Goal: Information Seeking & Learning: Learn about a topic

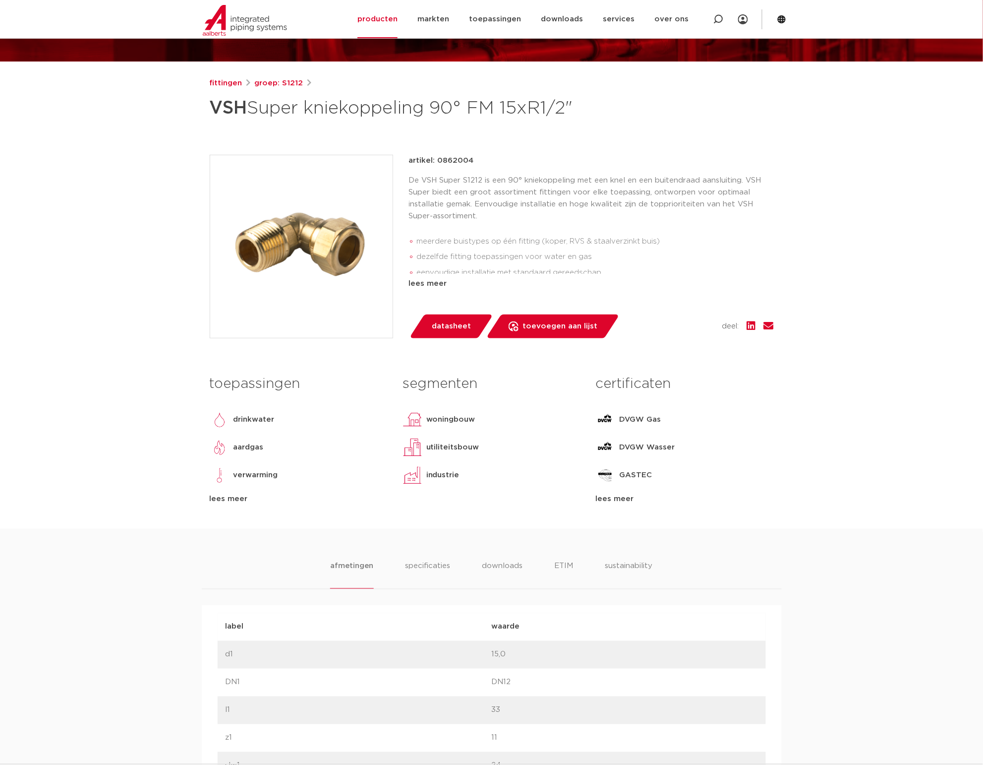
scroll to position [310, 0]
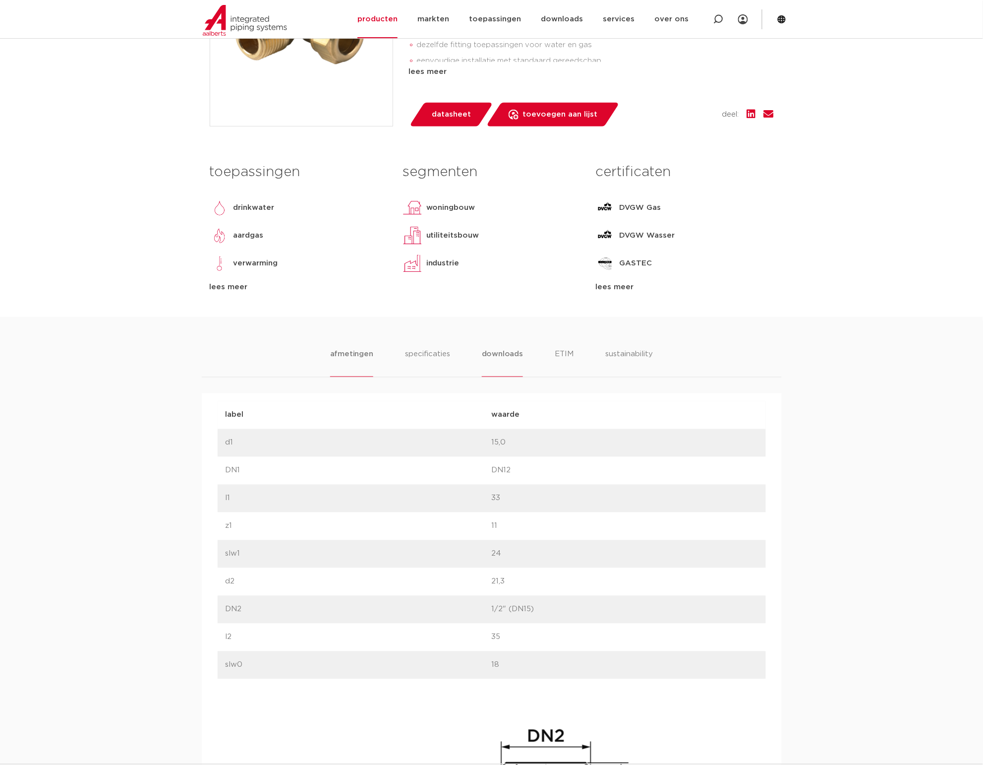
click at [487, 354] on li "downloads" at bounding box center [502, 363] width 41 height 28
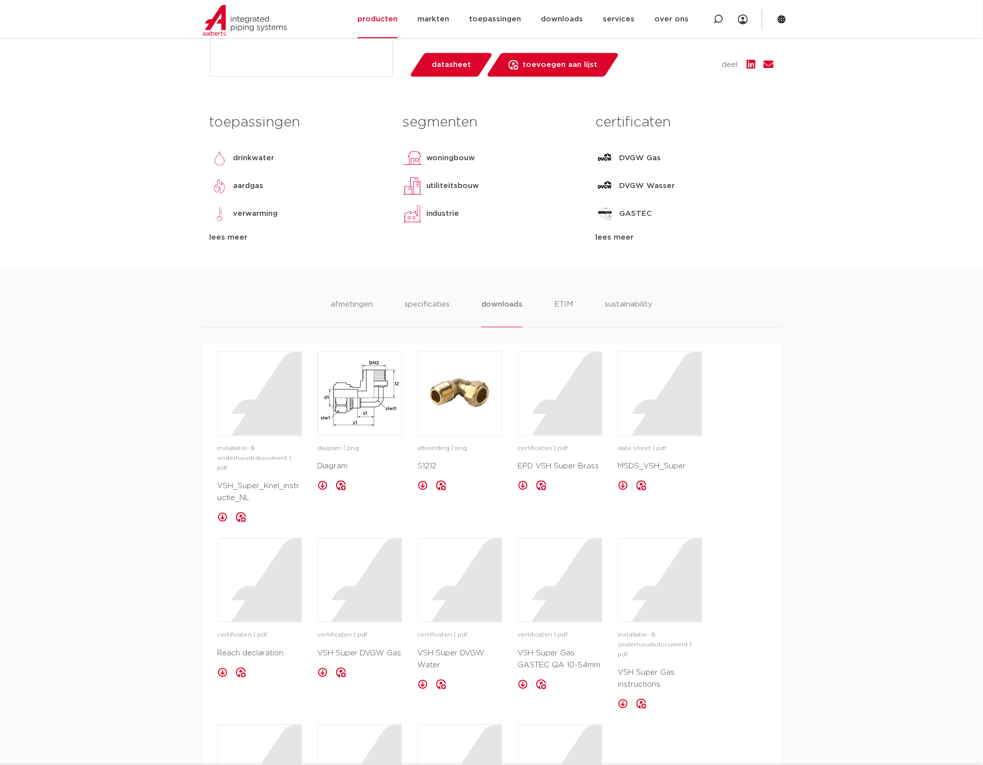
scroll to position [124, 0]
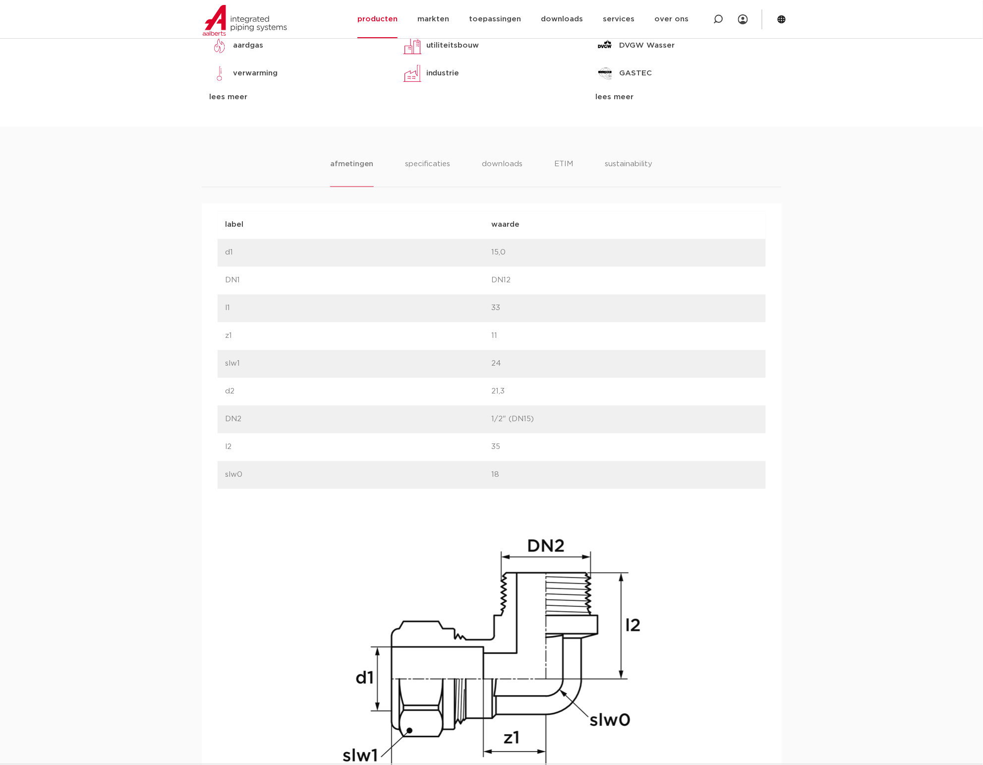
scroll to position [311, 0]
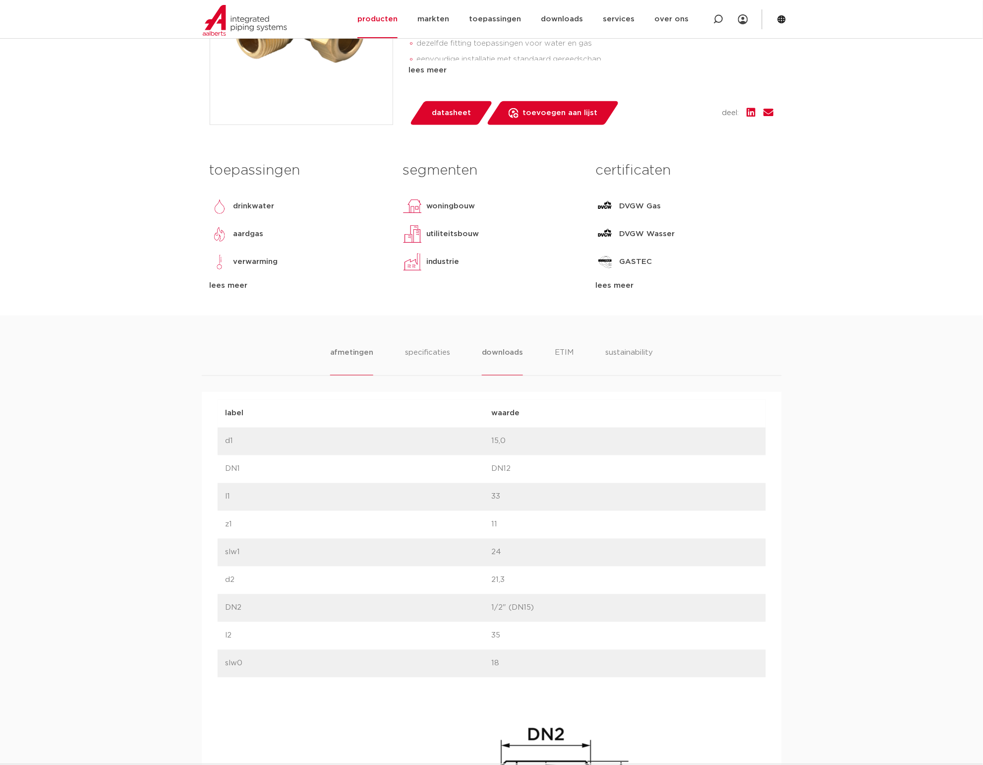
click at [494, 349] on li "downloads" at bounding box center [502, 361] width 41 height 28
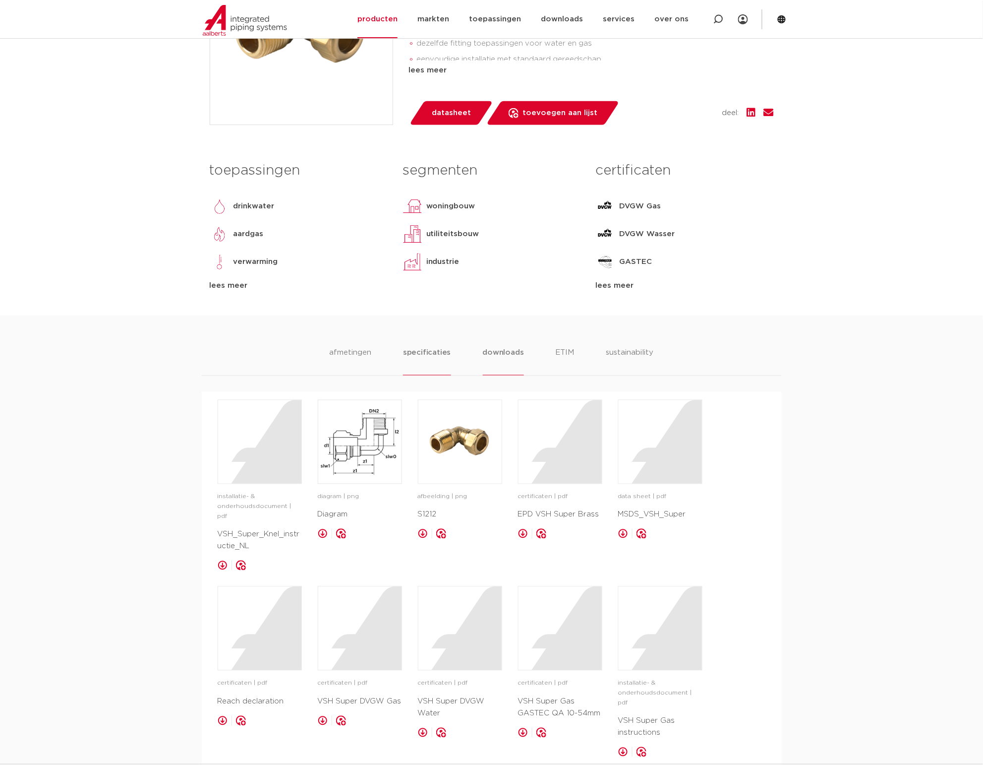
click at [437, 357] on li "specificaties" at bounding box center [427, 361] width 48 height 28
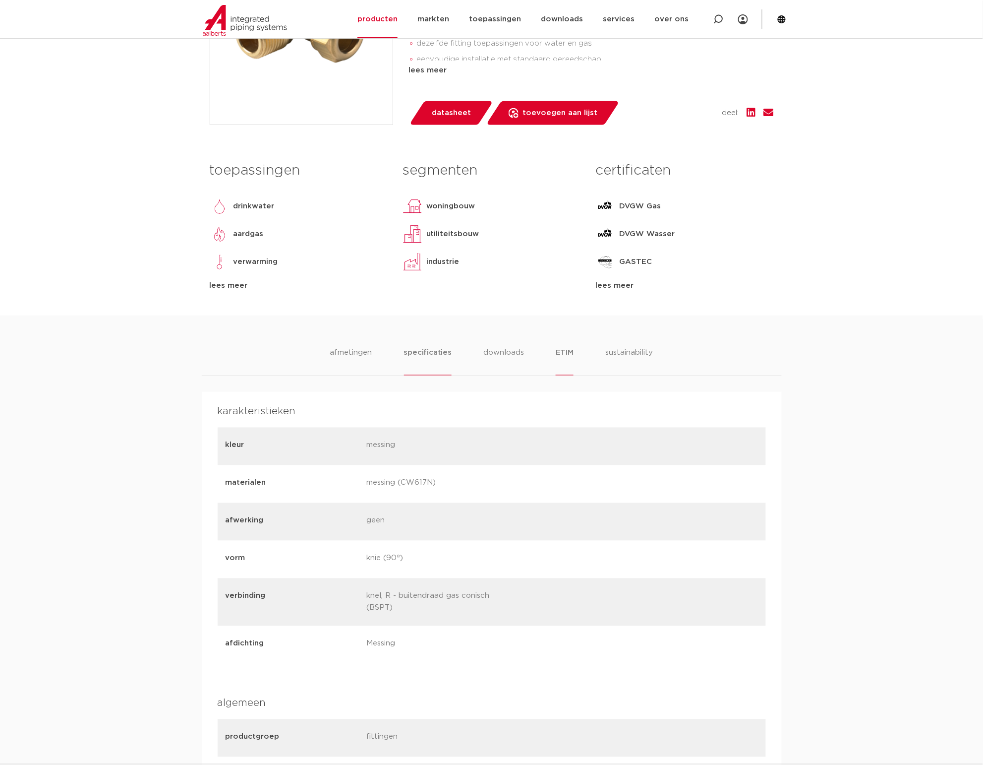
click at [561, 357] on li "ETIM" at bounding box center [565, 361] width 18 height 28
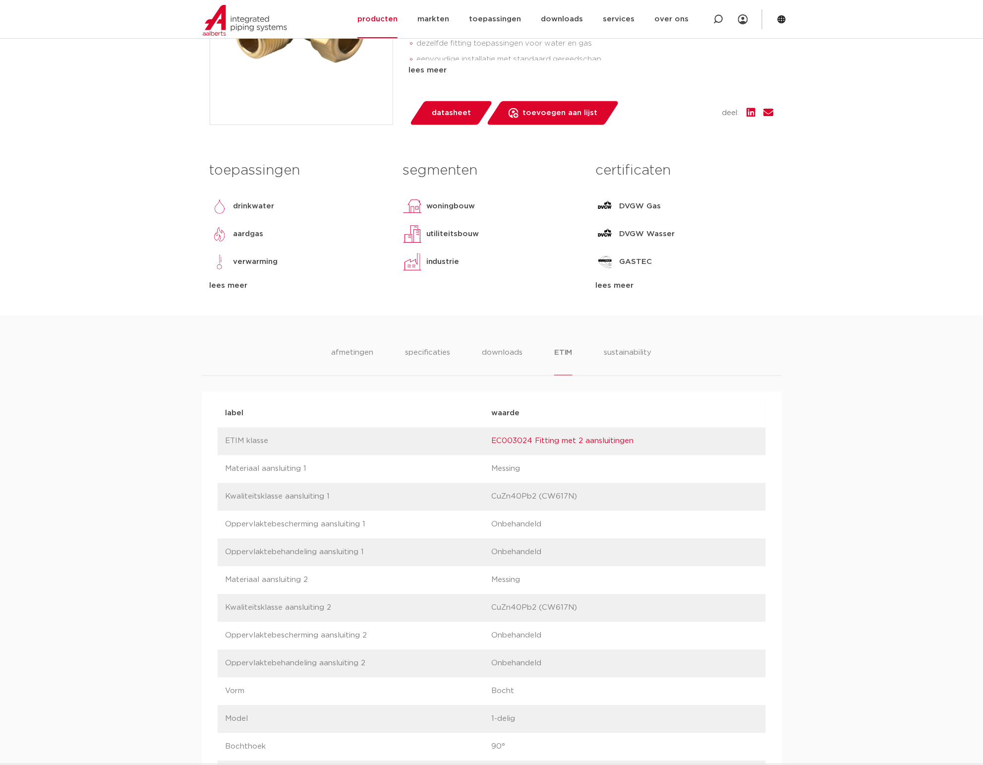
drag, startPoint x: 563, startPoint y: 357, endPoint x: 623, endPoint y: 344, distance: 62.0
click at [623, 360] on li "sustainability" at bounding box center [628, 361] width 49 height 28
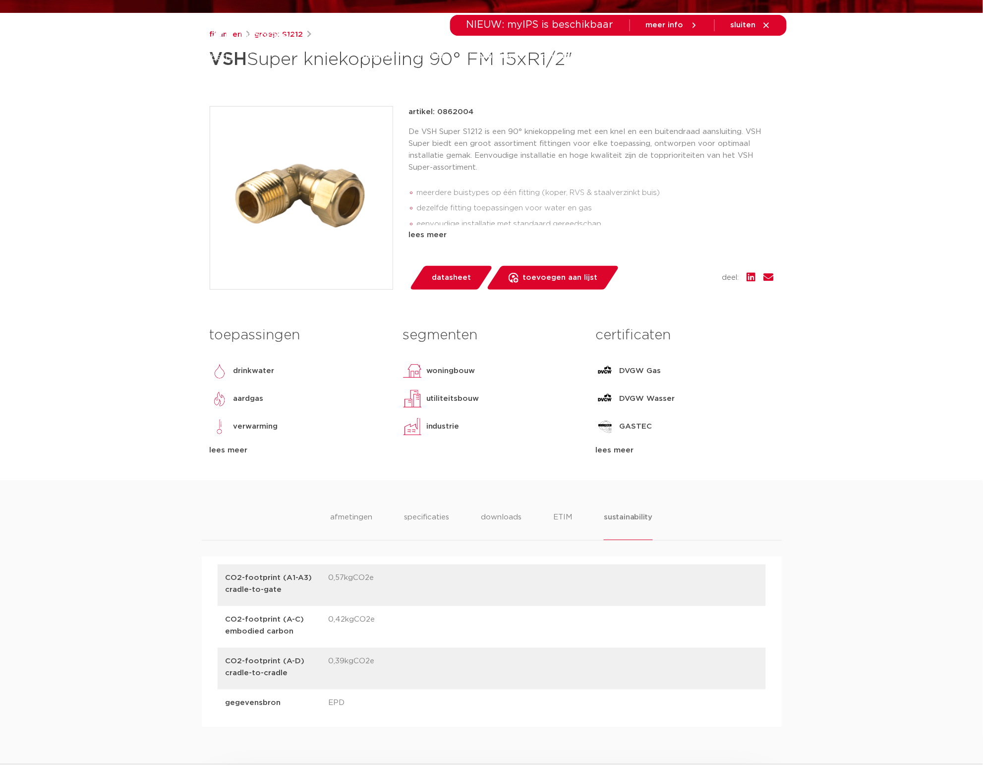
scroll to position [0, 0]
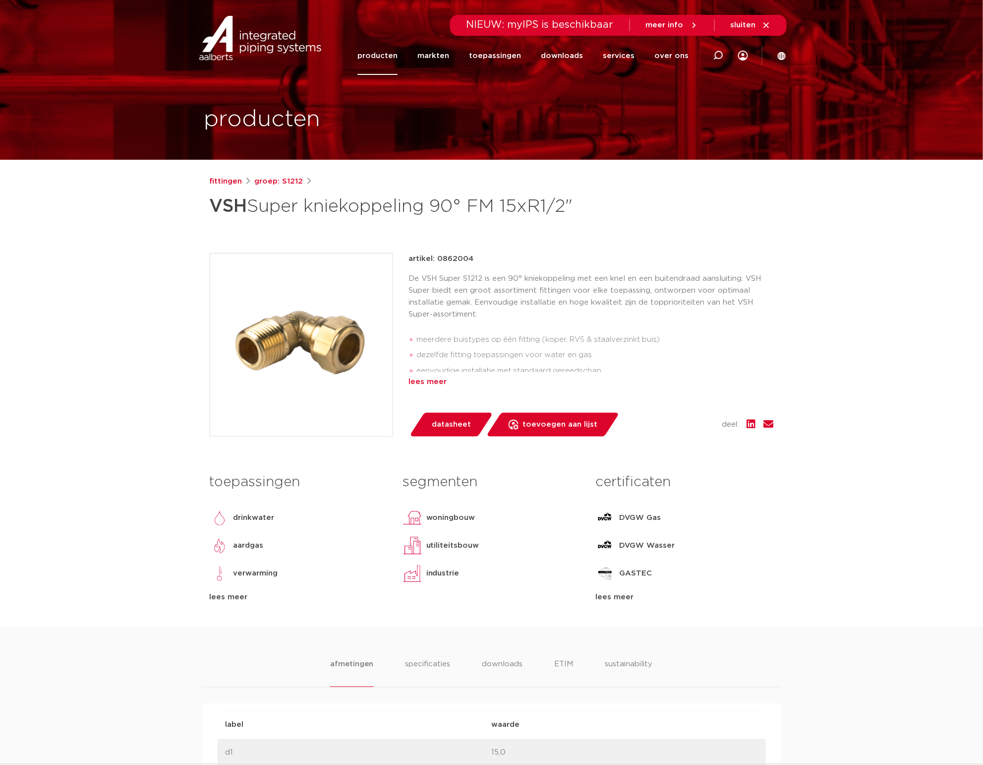
click at [433, 387] on div "lees meer" at bounding box center [591, 382] width 365 height 12
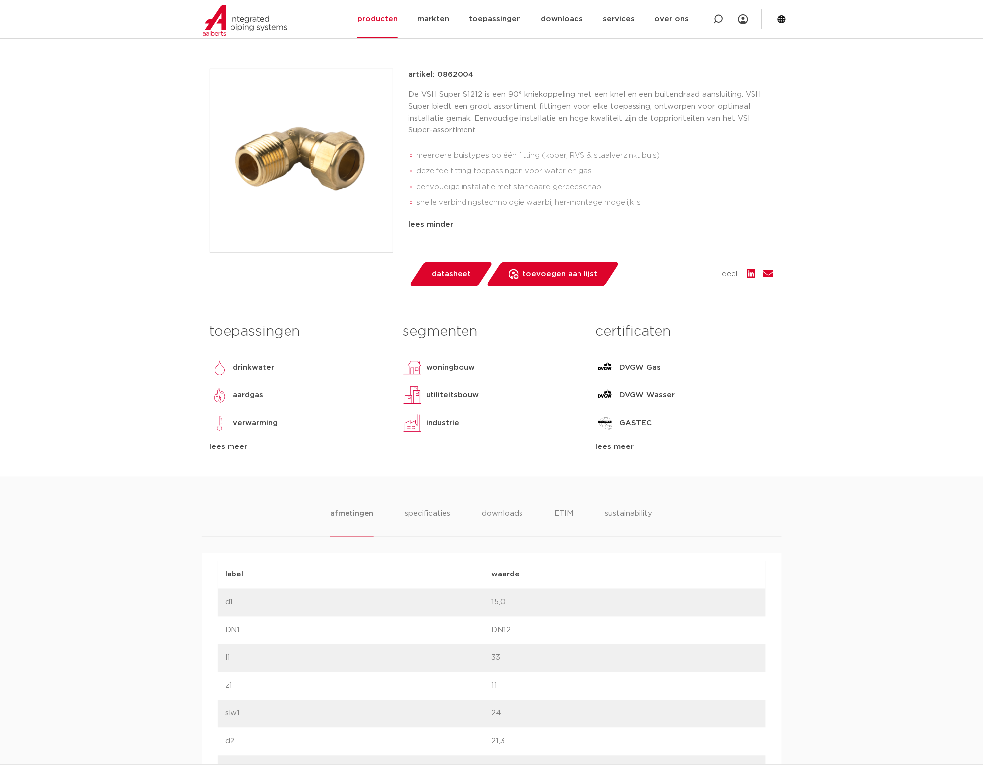
scroll to position [186, 0]
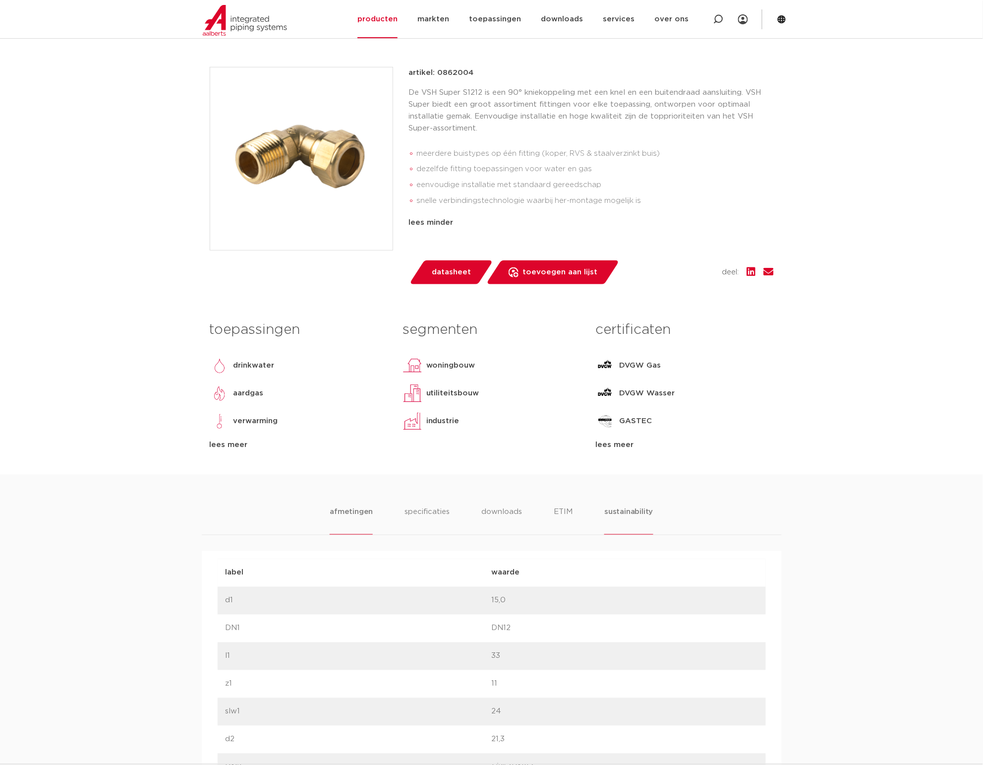
click at [625, 516] on li "sustainability" at bounding box center [628, 520] width 49 height 28
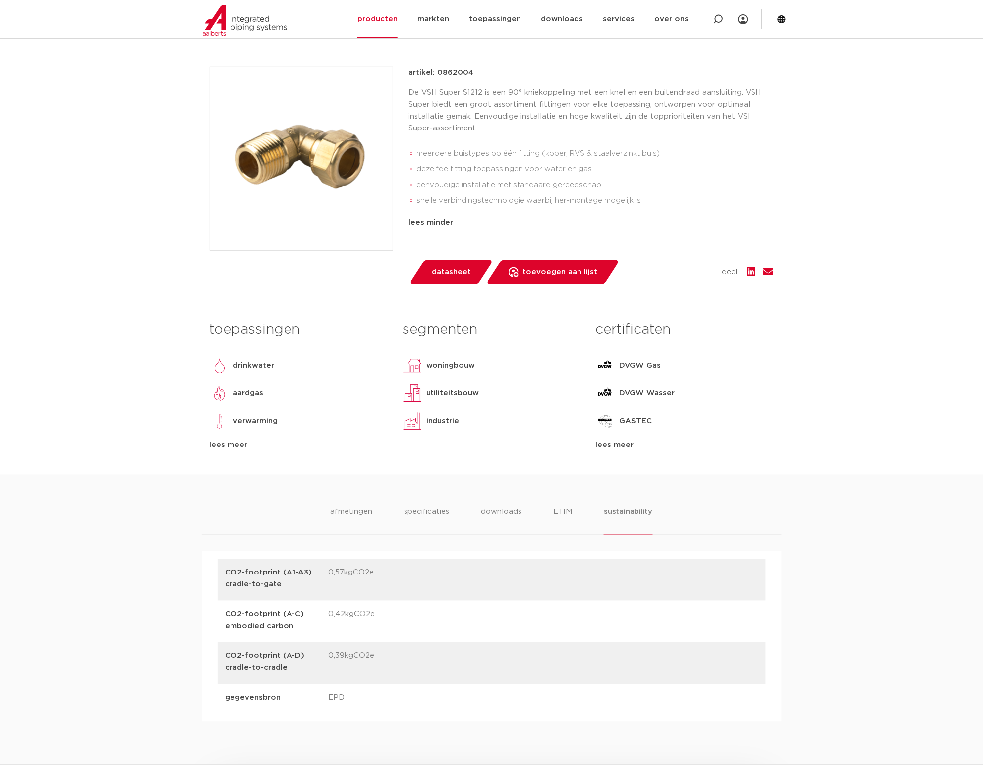
click at [528, 513] on ul "afmetingen specificaties downloads ETIM sustainability" at bounding box center [491, 520] width 322 height 28
click at [480, 516] on ul "afmetingen specificaties downloads ETIM sustainability" at bounding box center [491, 520] width 322 height 28
click at [405, 517] on li "specificaties" at bounding box center [427, 520] width 48 height 28
